Goal: Communication & Community: Answer question/provide support

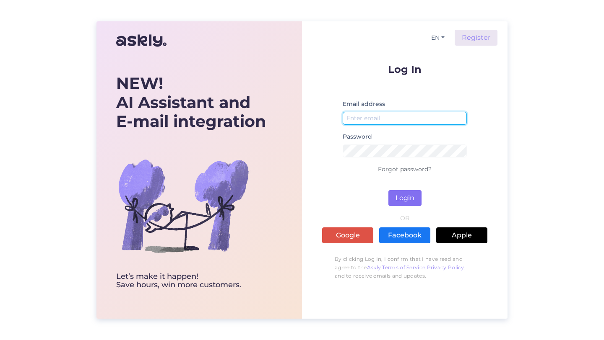
type input "[PERSON_NAME][EMAIL_ADDRESS][DOMAIN_NAME]"
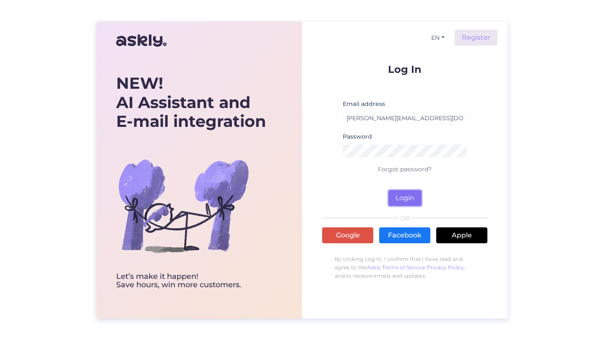
click at [405, 198] on button "Login" at bounding box center [404, 198] width 33 height 16
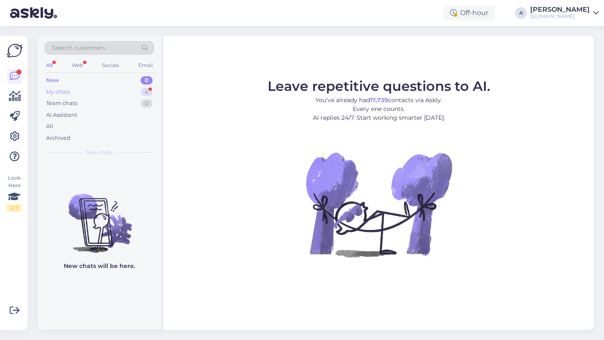
click at [147, 86] on div "My chats 4" at bounding box center [99, 92] width 110 height 12
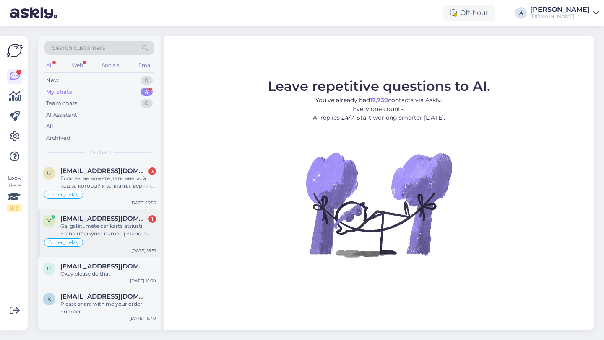
click at [84, 226] on div "Gal galėtumėte dar kartą atsiųsti mano užsakymo numerį į mano el. pašto adresą?" at bounding box center [108, 230] width 96 height 15
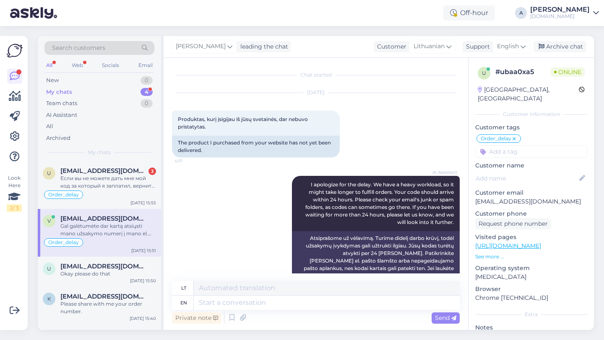
scroll to position [575, 0]
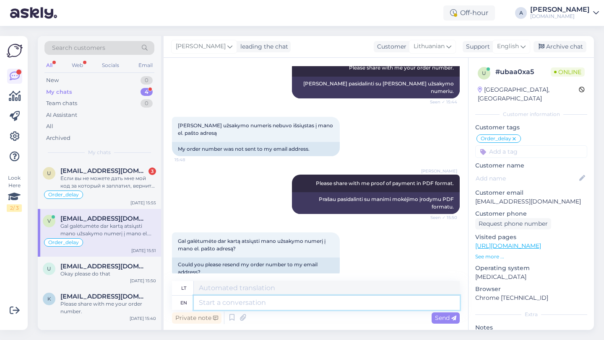
click at [239, 304] on textarea at bounding box center [327, 303] width 266 height 14
type textarea "I ord"
type textarea "Aš"
type textarea "I order to"
type textarea "Aš užsisakau"
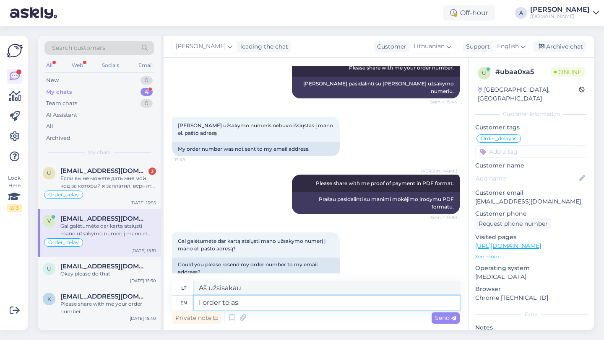
type textarea "I order to asi"
type textarea "Aš įsakau"
type textarea "I order to assist you"
type textarea "Aš liepiu padėti"
type textarea "I order to assist you"
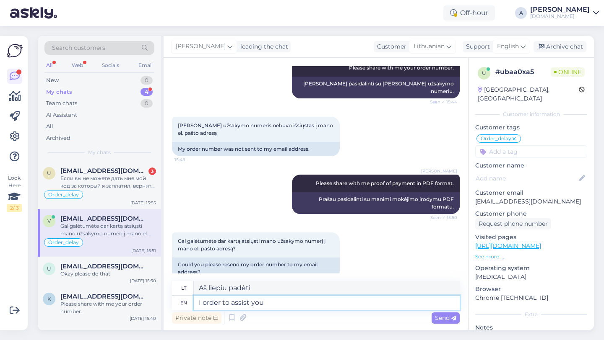
type textarea "Įsakau jums padėti"
type textarea "I order to assist you I need y"
type textarea "Aš liepiu jums padėti"
type textarea "I order to assist you I need you"
type textarea "Aš liepiu tau padėti, man [PERSON_NAME] reikia"
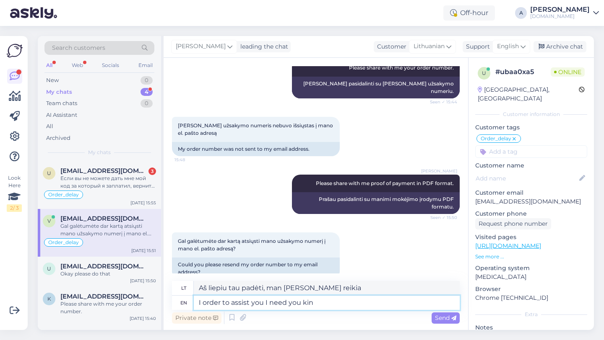
type textarea "I order to assist you I need you kind"
type textarea "Aš noriu tau padėti, man reikia [PERSON_NAME], malonus"
type textarea "I order to assist you I need you kindly sha"
type textarea "Aš prašau tau padėti, man [PERSON_NAME] labai reikia"
type textarea "I order to assist you I need you kindly share with"
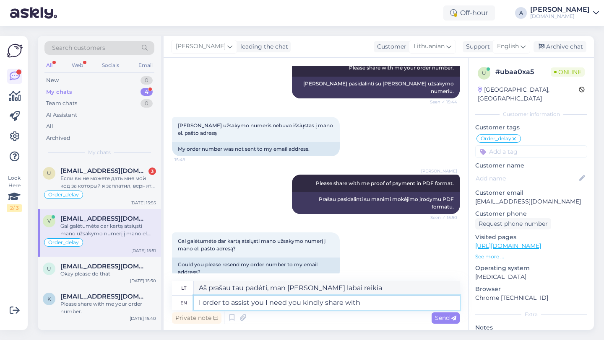
type textarea "Noriu jums padėti, man reikia, kad pasidalintumėte"
type textarea "I order to assist you I need you kindly share with me"
type textarea "Noriu jums padėti, man reikia, kad pasidalintumėte su manimi"
type textarea "I order to assist you I need you kindly share with me proof"
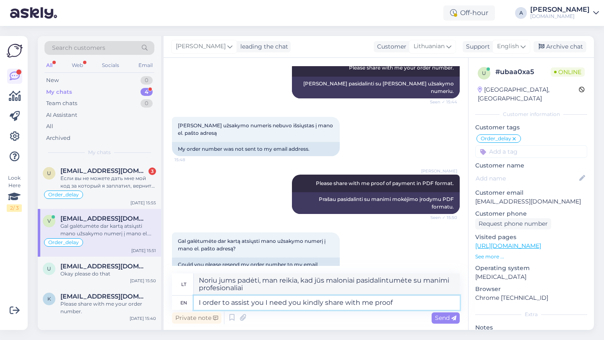
type textarea "Noriu jums padėti, man reikia, kad pasidalintumėte su manimi įrodymais"
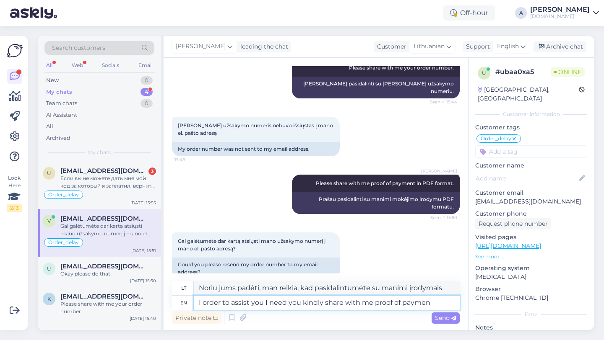
type textarea "I order to assist you I need you kindly share with me proof of payment"
type textarea "Norėčiau jums padėti, man reikia, kad pasidalintumėte su manimi įrodymais"
type textarea "I order to assist you I need you kindly share with me proof of payment."
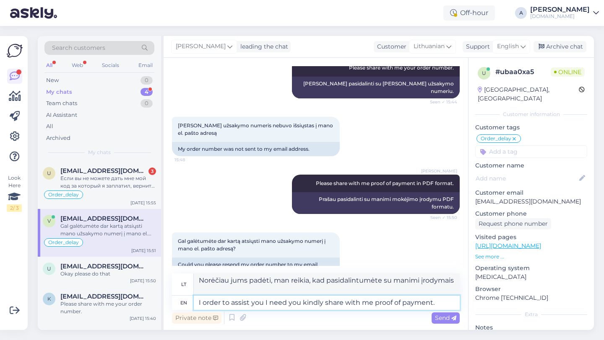
type textarea "Norėčiau Jums padėti, prašau, kad pasidalintumėte su manimi mokėjimo įrodymu."
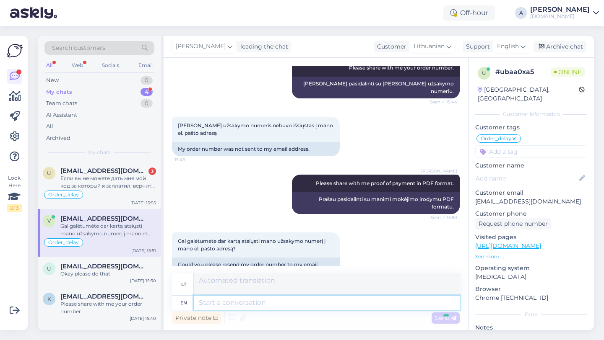
scroll to position [640, 0]
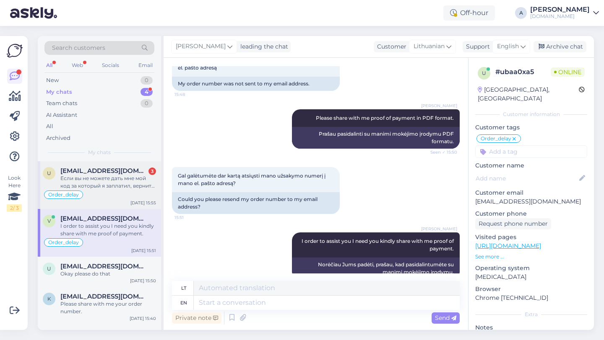
click at [101, 178] on div "Если вы не можете дать мне мой код за который я заплатил, верните деньги за пок…" at bounding box center [108, 182] width 96 height 15
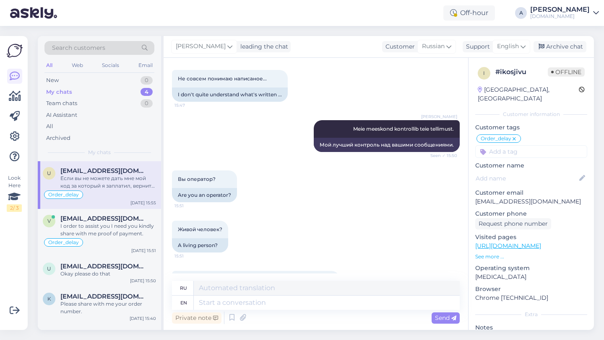
scroll to position [1020, 0]
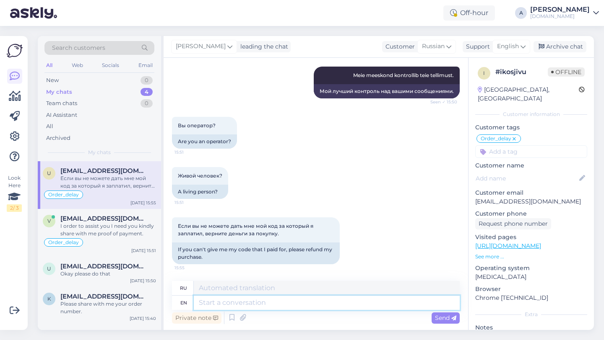
click at [211, 302] on textarea at bounding box center [327, 303] width 266 height 14
type textarea "Once I"
type textarea "Один раз"
type textarea "Once I ge"
type textarea "Однажды я"
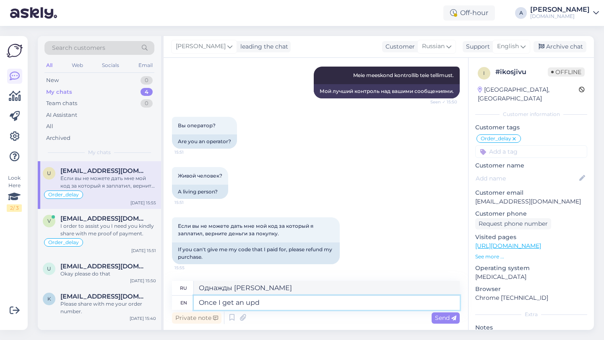
type textarea "Once I get an upda"
type textarea "Как только я получу"
type textarea "Once I get an update fr"
type textarea "Как только я получу обновление"
type textarea "Once I get an update from our"
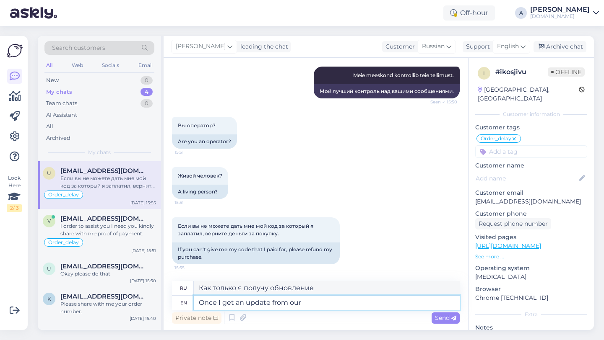
type textarea "Как только я получу обновление от"
type textarea "Once I get an update from our int"
type textarea "Как только я получу обновление от нашего"
type textarea "Once I get an update from our internal team"
type textarea "Как только я получу обновление от нашего внутреннего"
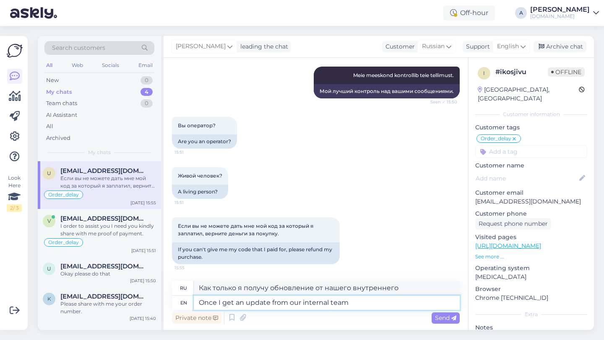
type textarea "Once I get an update from our internal team I"
type textarea "Как только я получу обновление от нашей внутренней команды, я"
type textarea "Once I get an update from our internal team I'll let you"
type textarea "Как только я получу обновление от нашей внутренней команды, я дам вам знать."
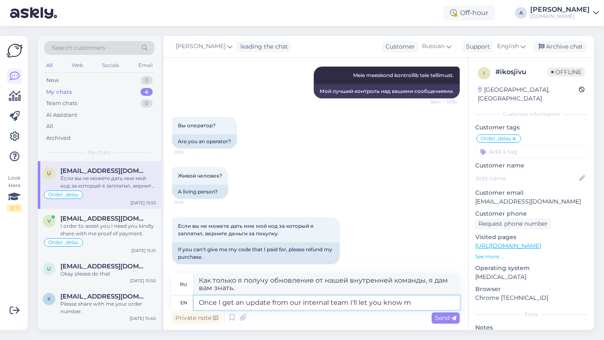
type textarea "Once I get an update from our internal team I'll let you know"
type textarea "Как только я получу новости от нашей внутренней команды, я дам вам знать."
type textarea "Once I get an update from our internal team I'll let you know immediately."
type textarea "Как только я получу новости от нашей внутренней команды, я сразу же дам вам зна…"
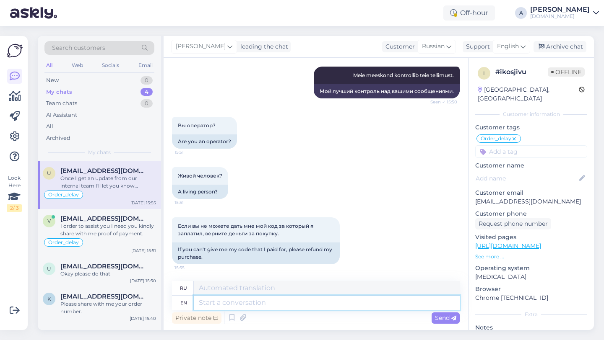
scroll to position [1085, 0]
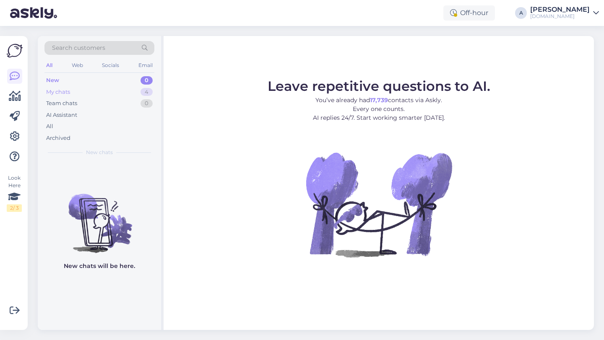
click at [137, 93] on div "My chats 4" at bounding box center [99, 92] width 110 height 12
